Goal: Obtain resource: Download file/media

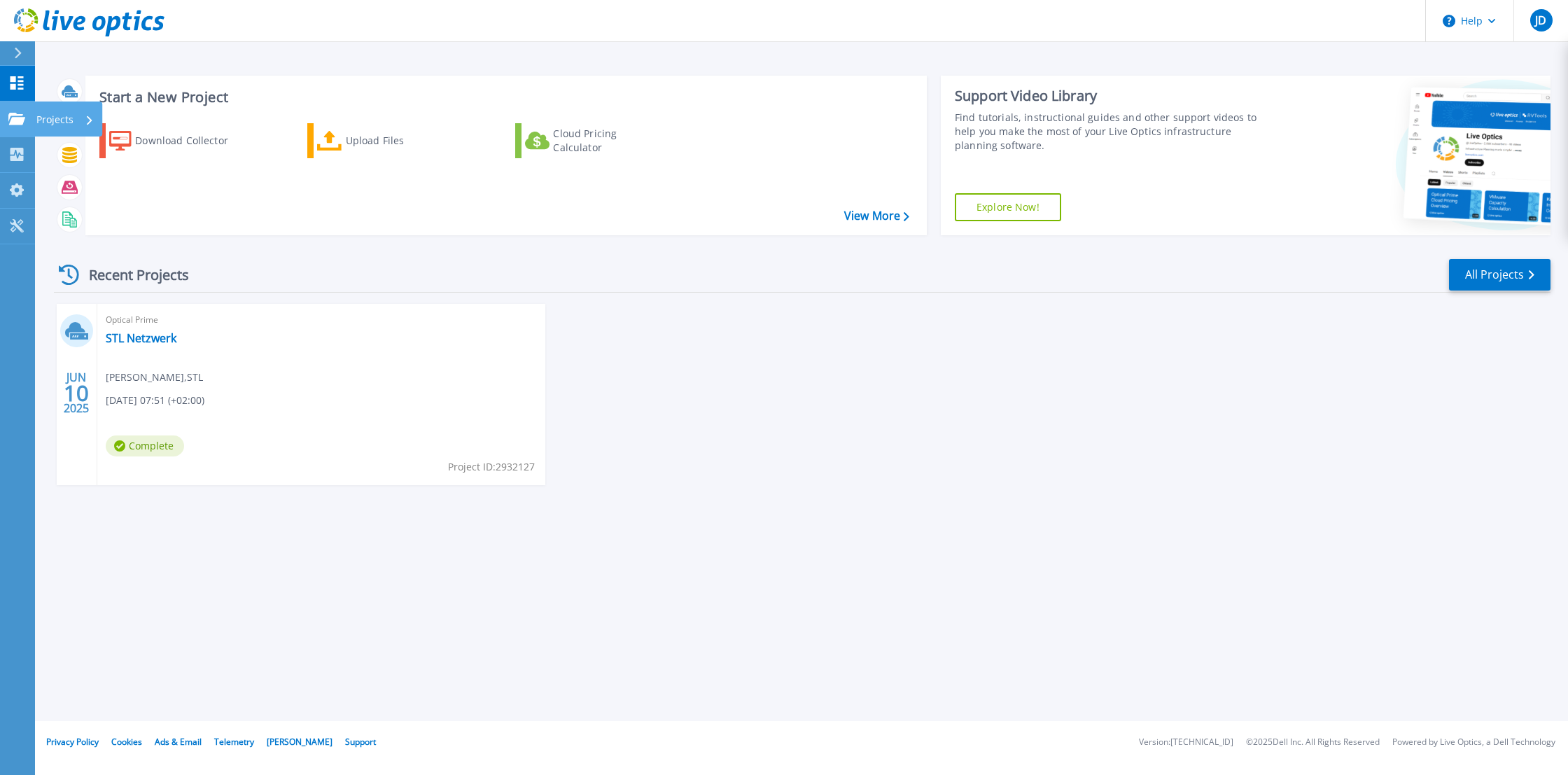
click at [13, 117] on icon at bounding box center [17, 118] width 17 height 12
click at [423, 400] on div "Optical Prime STL Netzwerk Jochen Discher , STL 06/10/2025, 07:51 (+02:00) Comp…" at bounding box center [321, 395] width 448 height 181
click at [150, 341] on link "STL Netzwerk" at bounding box center [141, 338] width 70 height 14
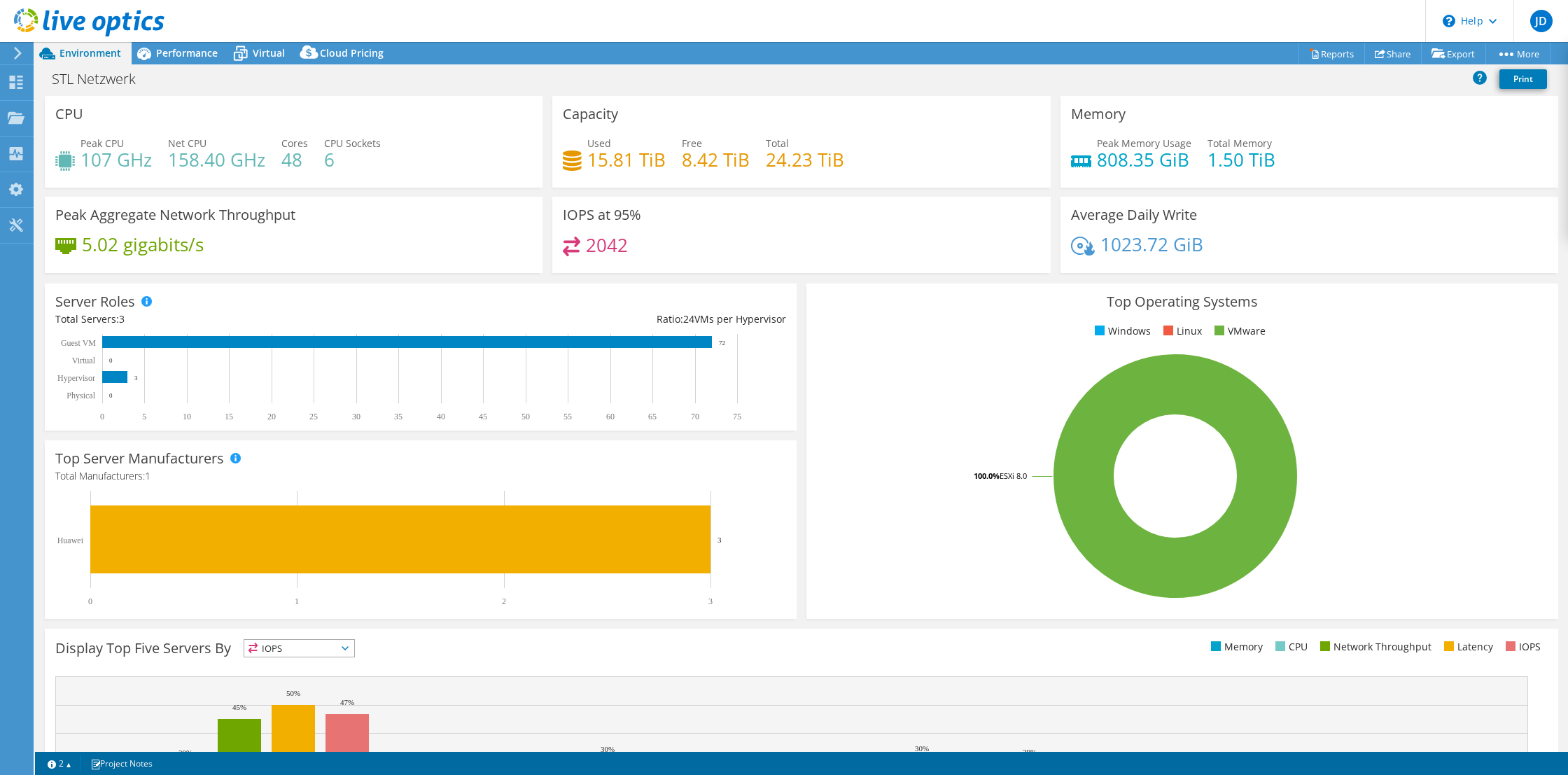
select select "EUFrankfurt"
select select "EUR"
click at [1335, 50] on link "Reports" at bounding box center [1331, 53] width 67 height 22
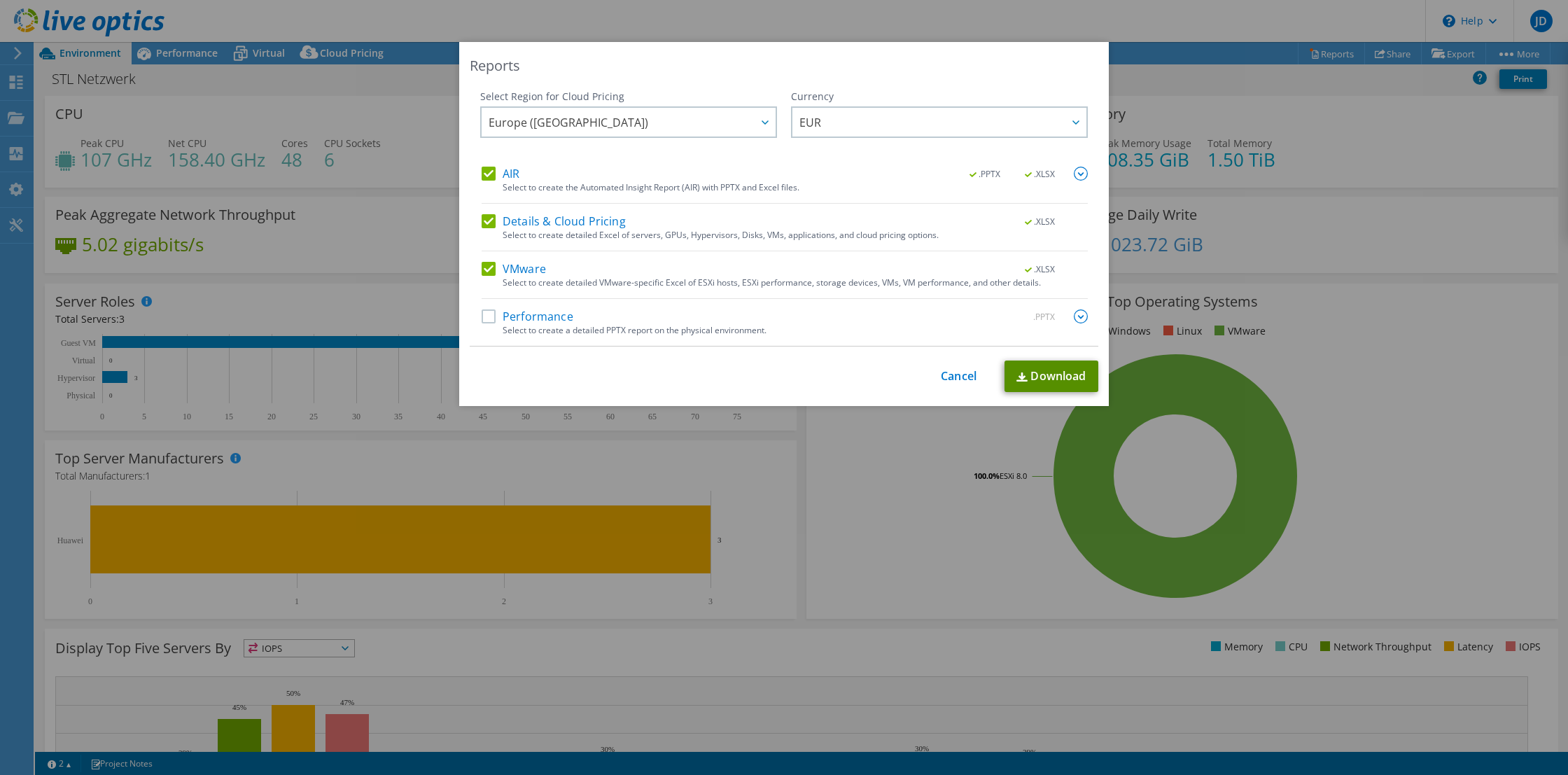
click at [1044, 369] on link "Download" at bounding box center [1051, 376] width 94 height 32
click at [966, 372] on link "Cancel" at bounding box center [959, 376] width 36 height 13
